Goal: Task Accomplishment & Management: Complete application form

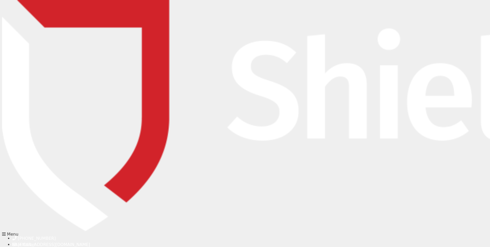
scroll to position [26, 0]
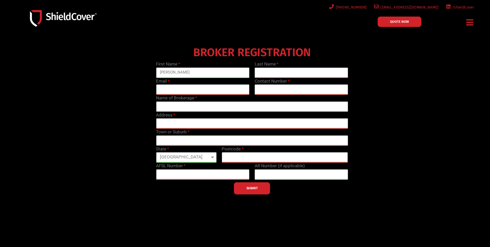
type input "[PERSON_NAME]"
click at [336, 76] on input "text" at bounding box center [302, 72] width 94 height 10
click at [310, 73] on input "Sw" at bounding box center [302, 72] width 94 height 10
type input "[PERSON_NAME]"
type input "[EMAIL_ADDRESS][DOMAIN_NAME]"
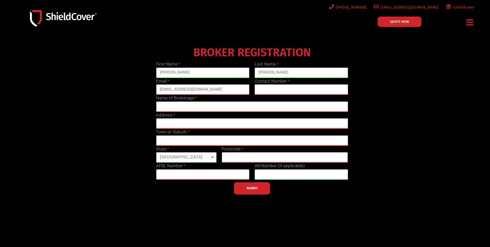
type input "0407166945"
click at [297, 106] on input "text" at bounding box center [252, 106] width 192 height 10
type input "Cornerstone Risk Group"
click at [187, 123] on input "text" at bounding box center [252, 123] width 192 height 10
click at [85, 122] on div "BROKER REGISTRATION First Name [PERSON_NAME] Last Name [PERSON_NAME] Email [EMA…" at bounding box center [252, 119] width 394 height 150
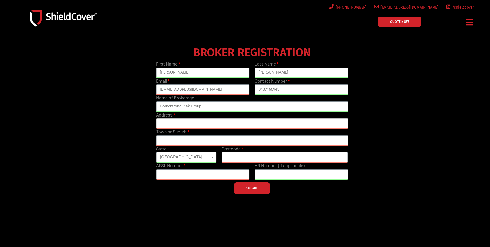
click at [159, 123] on input "text" at bounding box center [252, 123] width 192 height 10
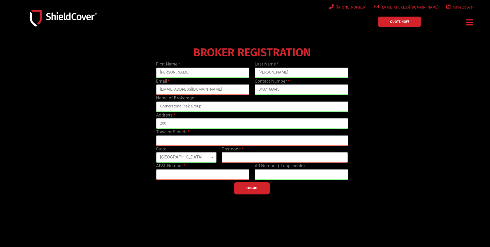
type input "[STREET_ADDRESS][PERSON_NAME]"
type input "[GEOGRAPHIC_DATA]"
select select "[GEOGRAPHIC_DATA]"
type input "2000"
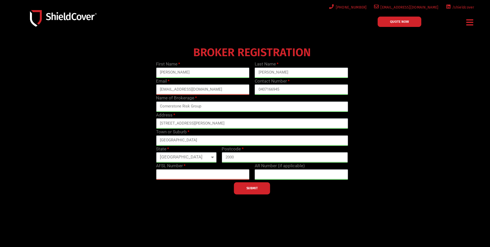
click at [182, 175] on input "text" at bounding box center [203, 174] width 94 height 10
click at [159, 165] on label "AFSL Number" at bounding box center [170, 165] width 29 height 7
click at [201, 170] on input "text" at bounding box center [203, 174] width 94 height 10
click at [193, 173] on input "text" at bounding box center [203, 174] width 94 height 10
type input "460382"
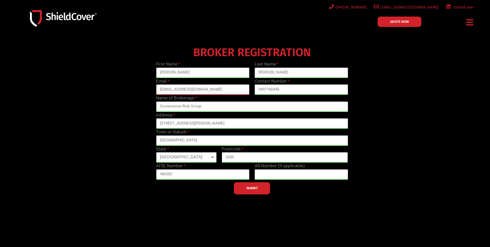
click at [251, 188] on span "SUBMIT" at bounding box center [252, 187] width 11 height 1
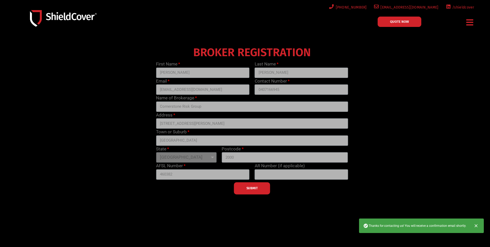
click at [250, 191] on div "SUBMIT" at bounding box center [252, 186] width 197 height 15
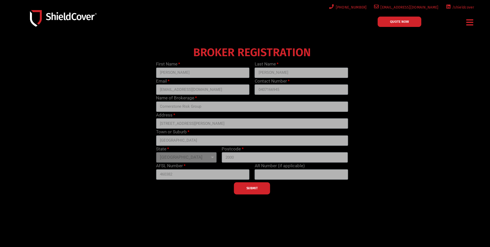
click at [402, 20] on span "QUOTE NOW" at bounding box center [399, 21] width 19 height 3
